Goal: Transaction & Acquisition: Purchase product/service

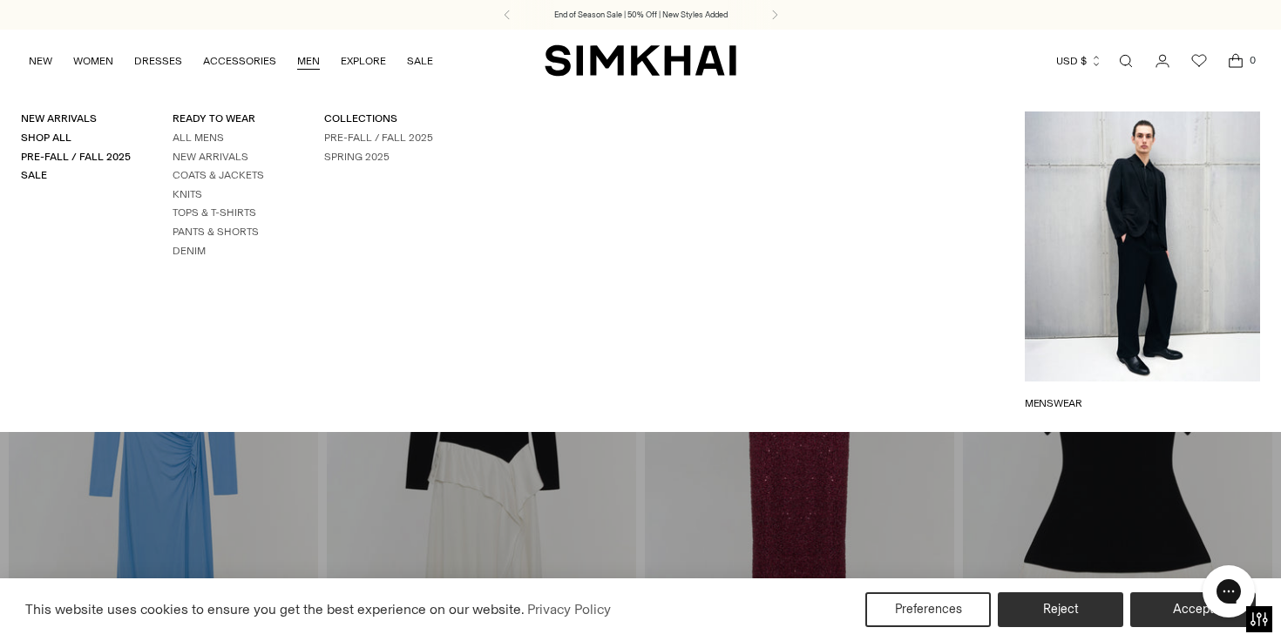
click at [299, 64] on link "MEN" at bounding box center [308, 61] width 23 height 38
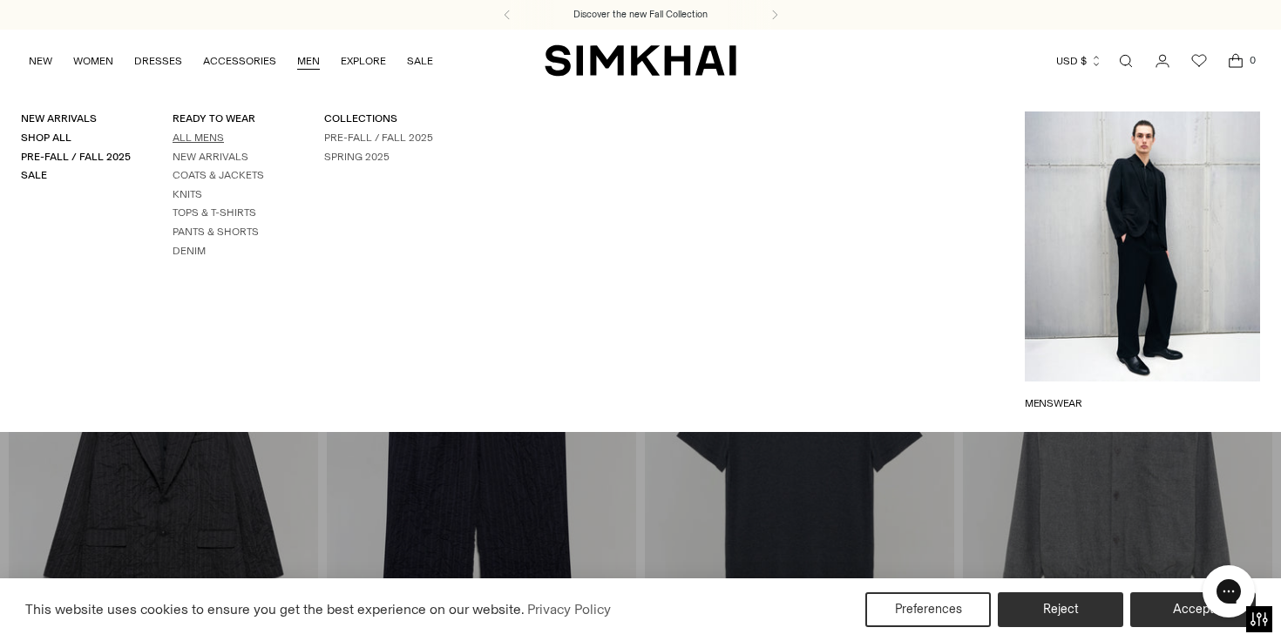
click at [202, 139] on link "All Mens" at bounding box center [198, 138] width 51 height 12
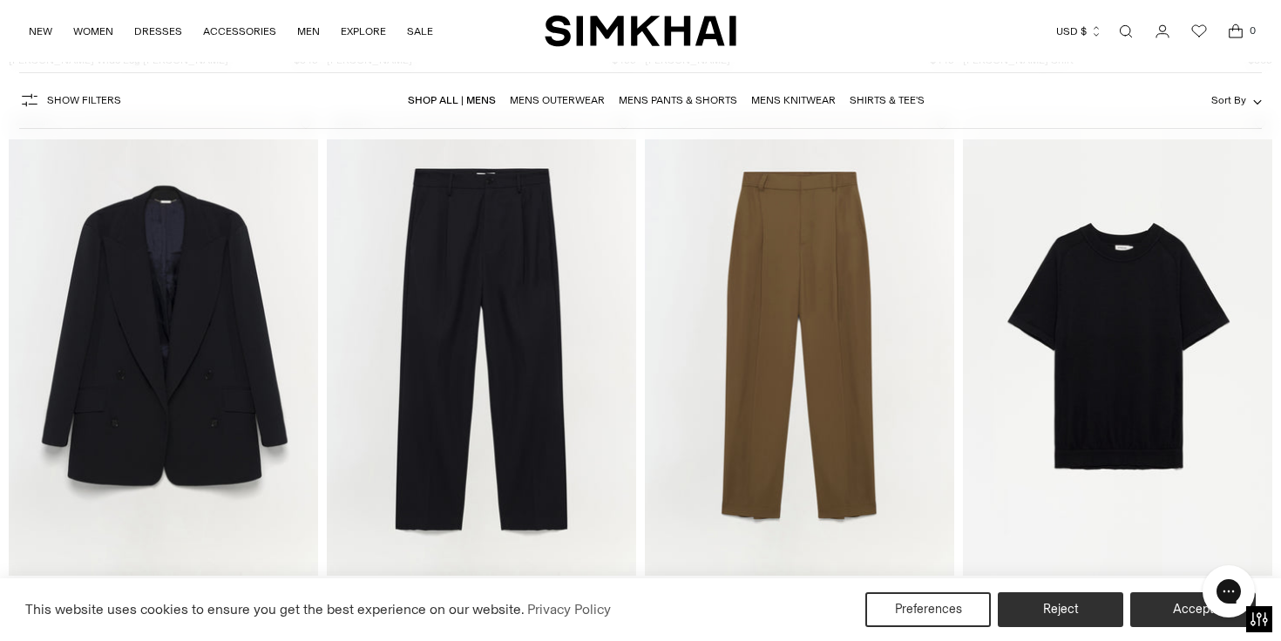
scroll to position [3400, 0]
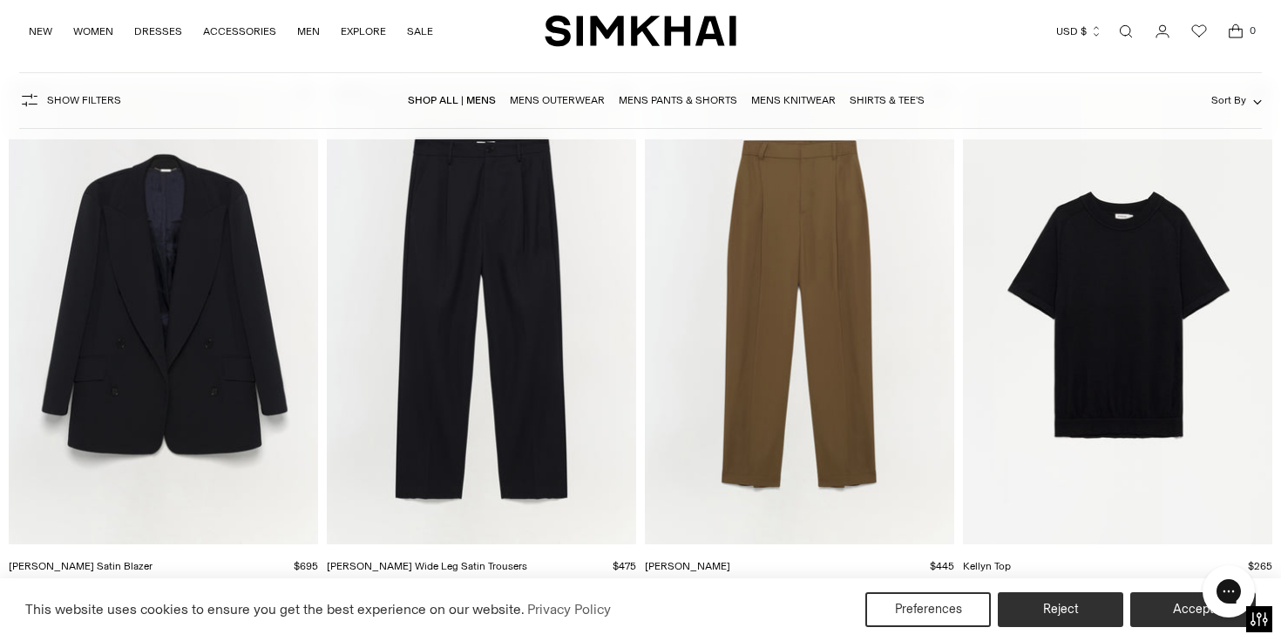
click at [0, 0] on img "Benson Satin Blazer" at bounding box center [0, 0] width 0 height 0
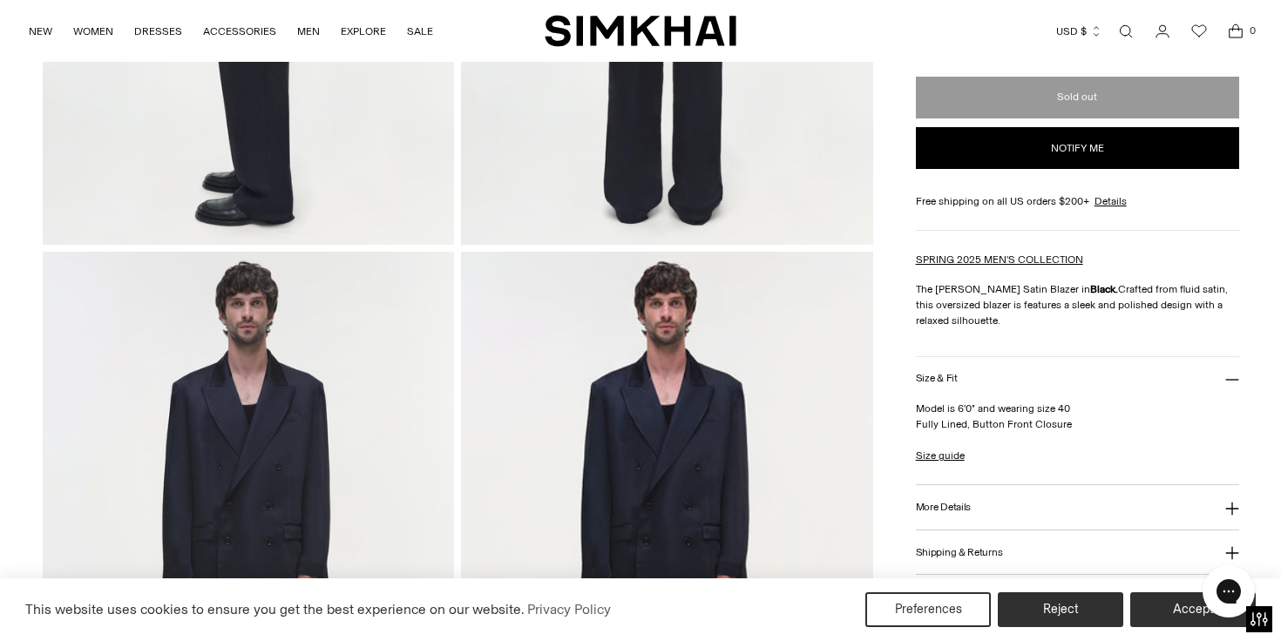
scroll to position [1104, 0]
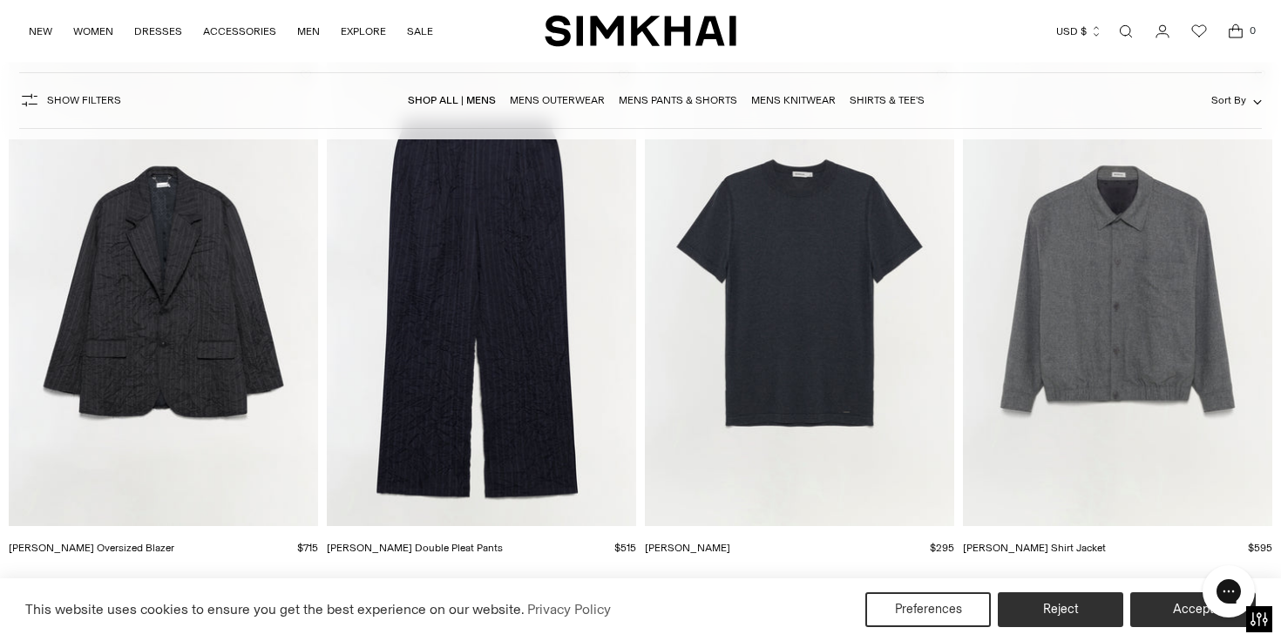
scroll to position [190, 0]
click at [0, 0] on img "Peter Oversized Blazer" at bounding box center [0, 0] width 0 height 0
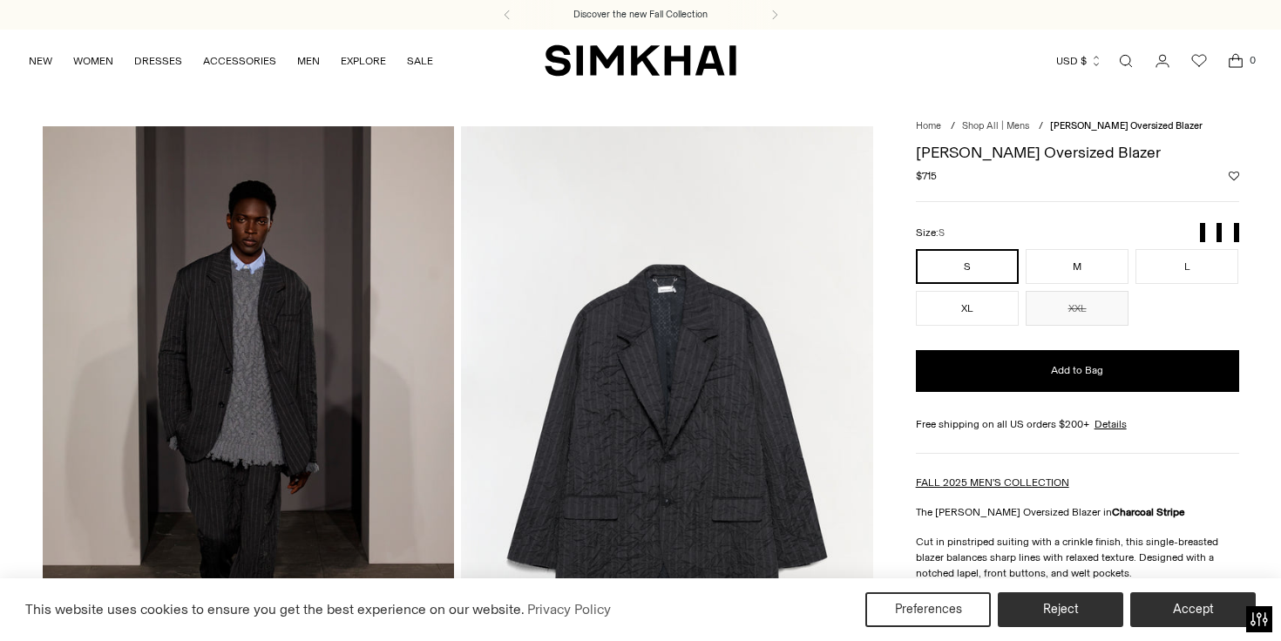
click at [236, 308] on img at bounding box center [249, 435] width 412 height 618
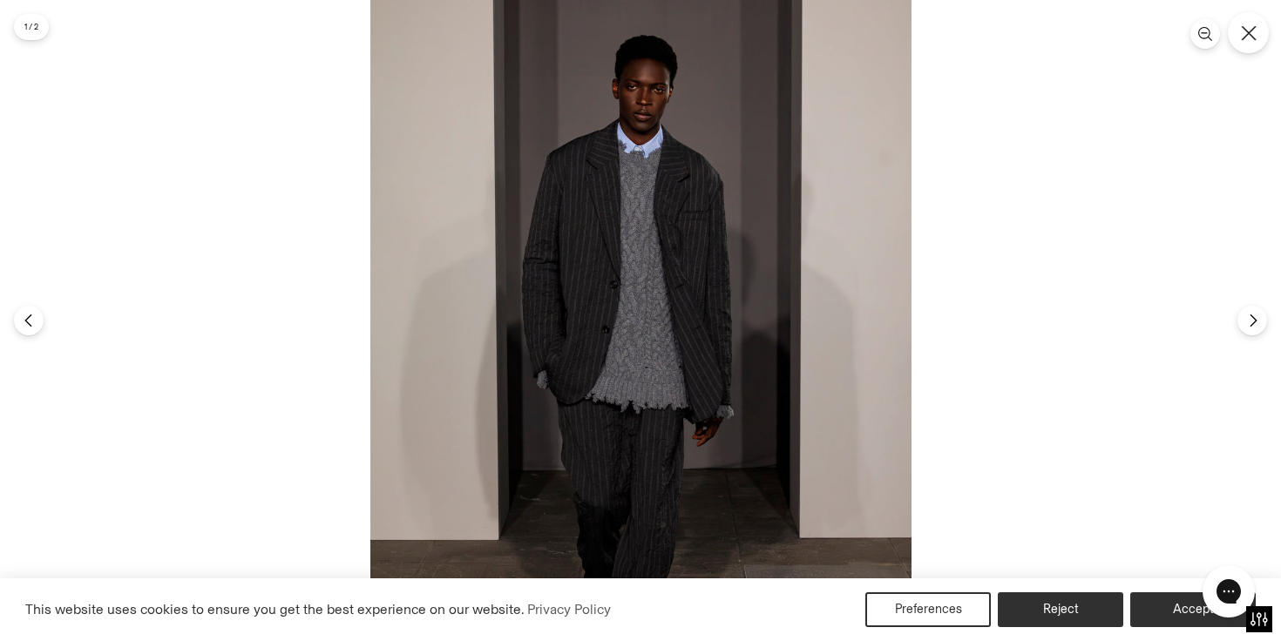
click at [1246, 32] on icon "Close" at bounding box center [1249, 33] width 16 height 16
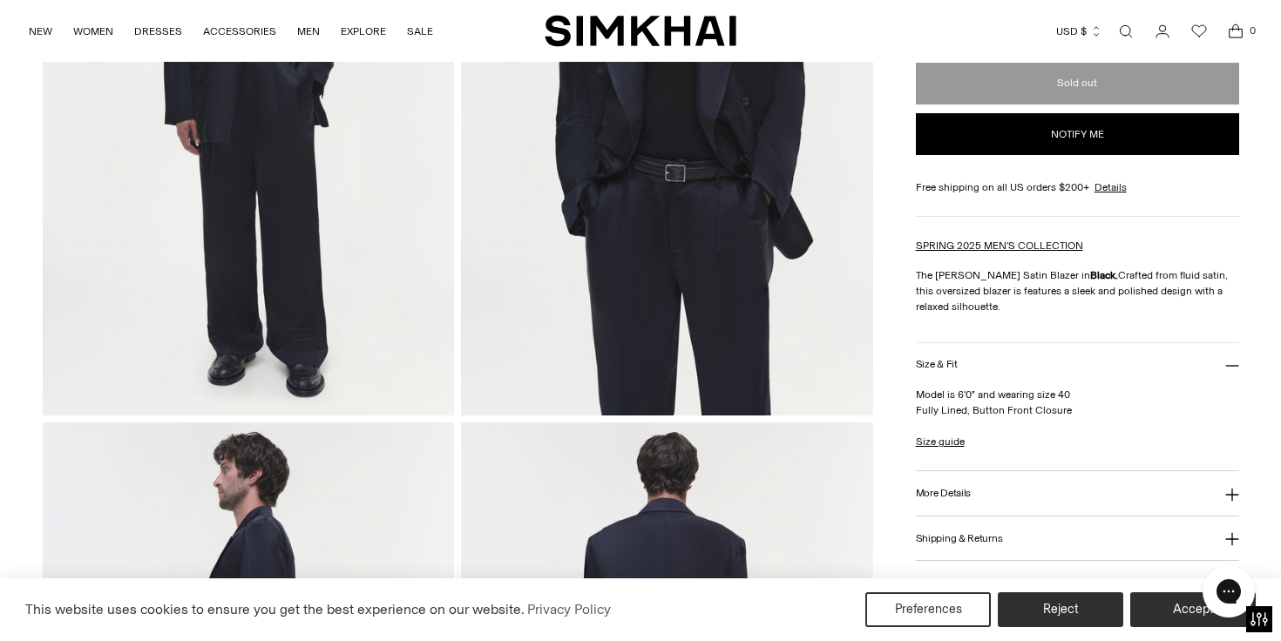
scroll to position [10, 0]
